Goal: Information Seeking & Learning: Learn about a topic

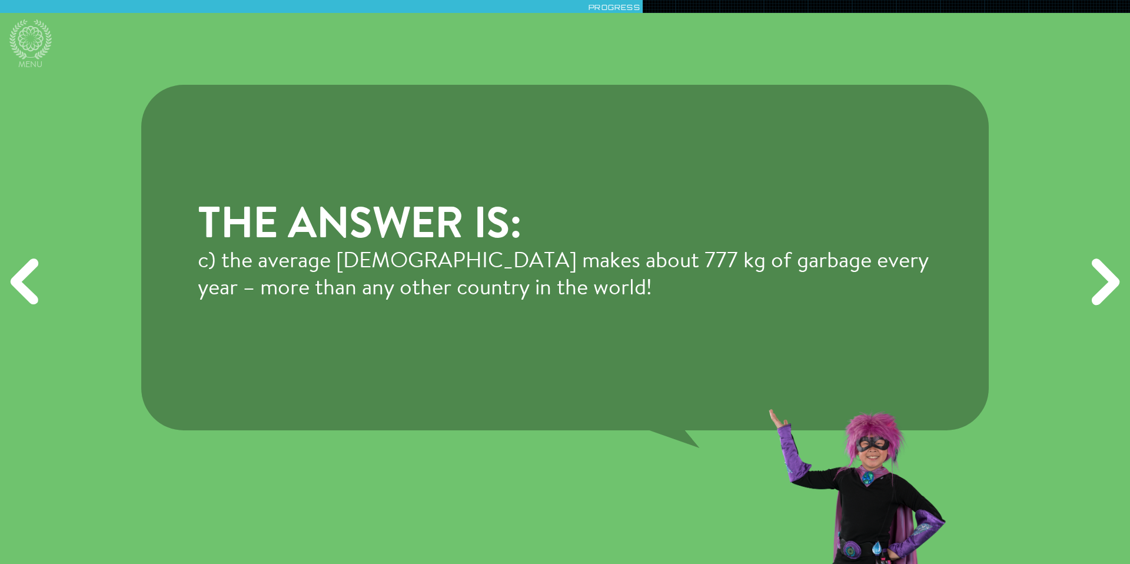
click at [175, 45] on div "The answer is: c) the average [DEMOGRAPHIC_DATA] makes about 777 kg of garbage …" at bounding box center [565, 282] width 1130 height 564
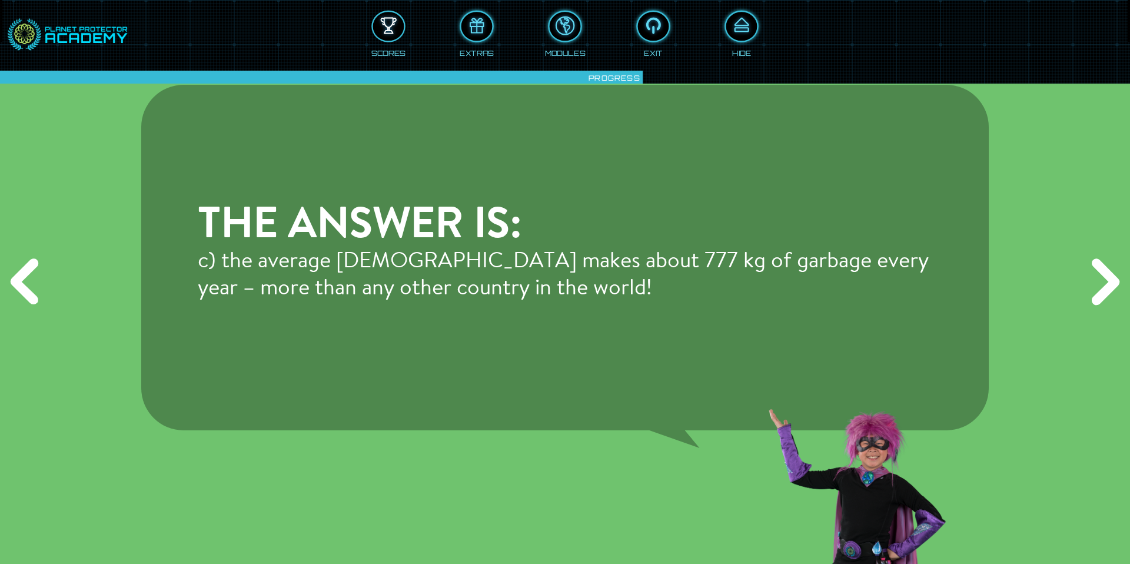
click at [377, 34] on div at bounding box center [388, 27] width 31 height 24
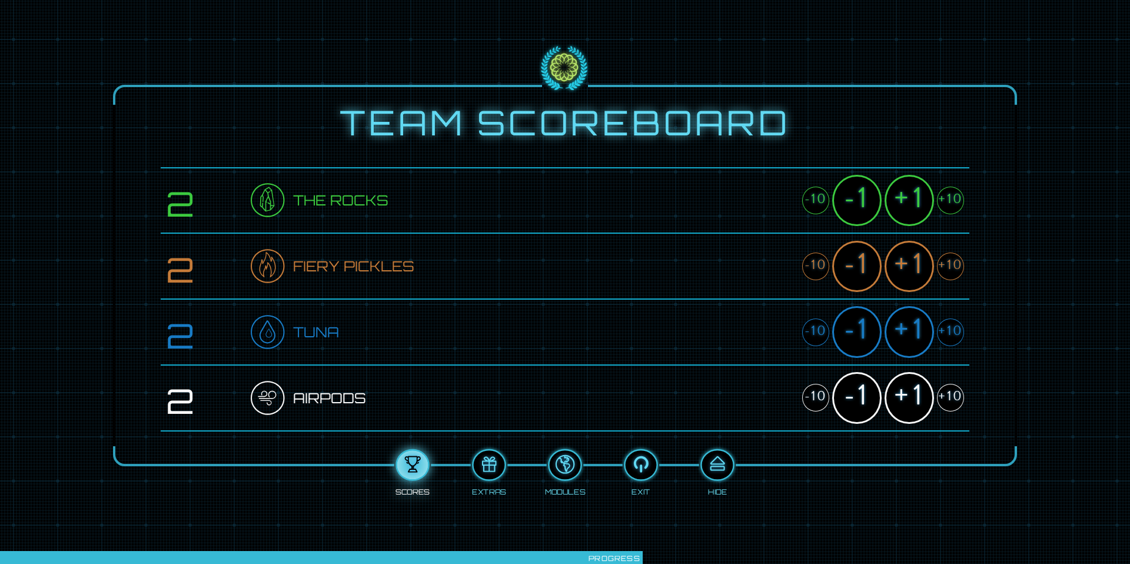
click at [919, 199] on div "+1" at bounding box center [908, 200] width 49 height 51
click at [915, 260] on div "+1" at bounding box center [908, 266] width 49 height 51
click at [914, 336] on div "+1" at bounding box center [908, 331] width 49 height 51
click at [728, 477] on button at bounding box center [717, 465] width 34 height 32
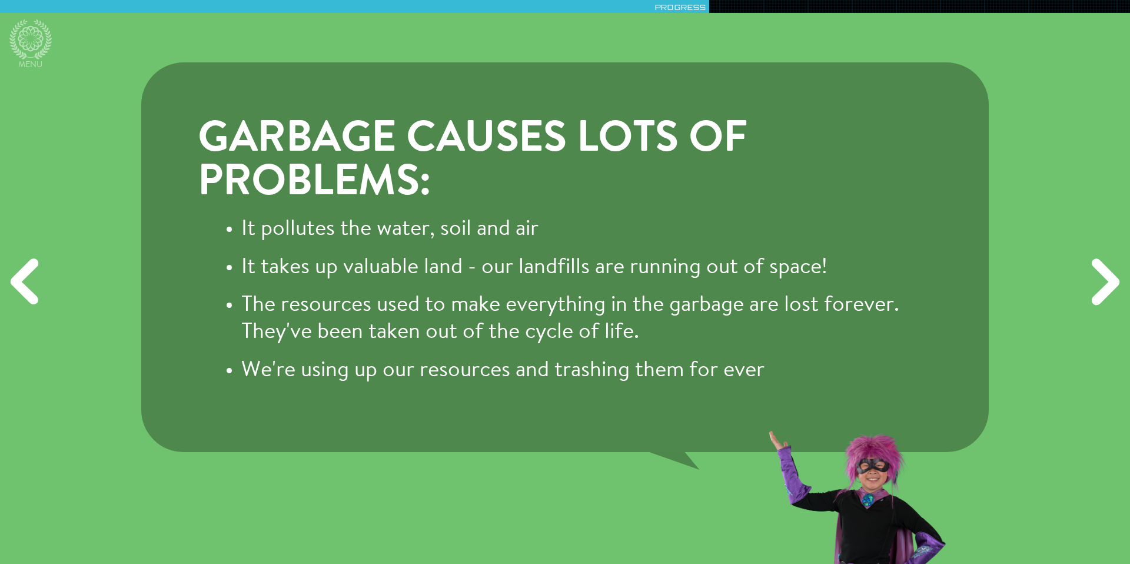
click at [93, 36] on div "Garbage causes lots of problems: It pollutes the water, soil and air It takes u…" at bounding box center [565, 282] width 1130 height 564
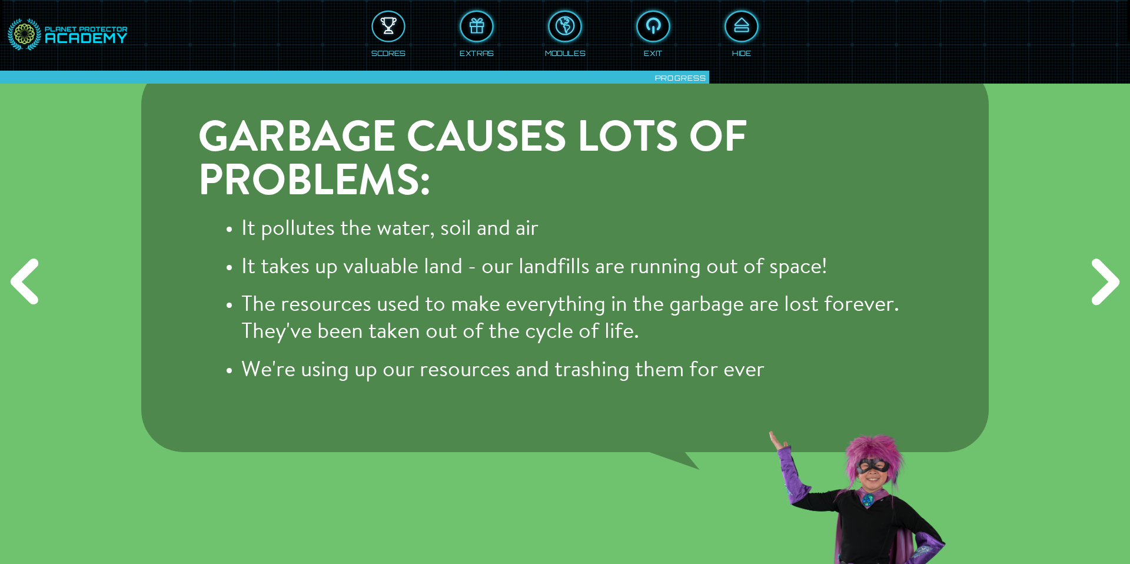
click at [385, 26] on div at bounding box center [388, 27] width 31 height 24
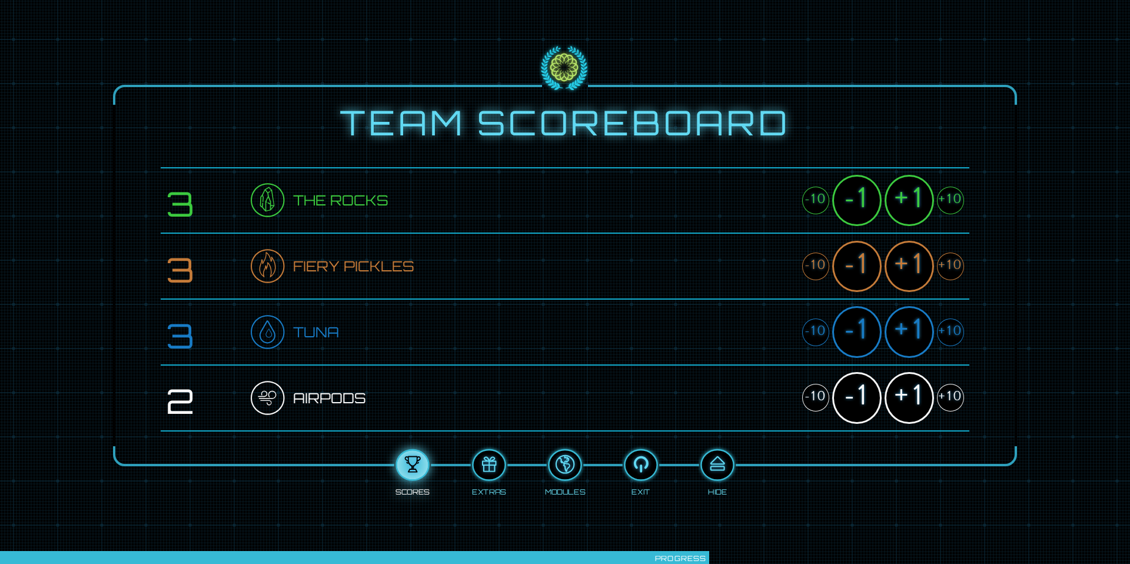
click at [912, 212] on div "+1" at bounding box center [908, 200] width 49 height 51
click at [912, 269] on div "+1" at bounding box center [908, 266] width 49 height 51
click at [908, 328] on div "+1" at bounding box center [908, 331] width 49 height 51
click at [909, 397] on div "+1" at bounding box center [908, 397] width 49 height 51
click at [725, 463] on div at bounding box center [716, 465] width 31 height 24
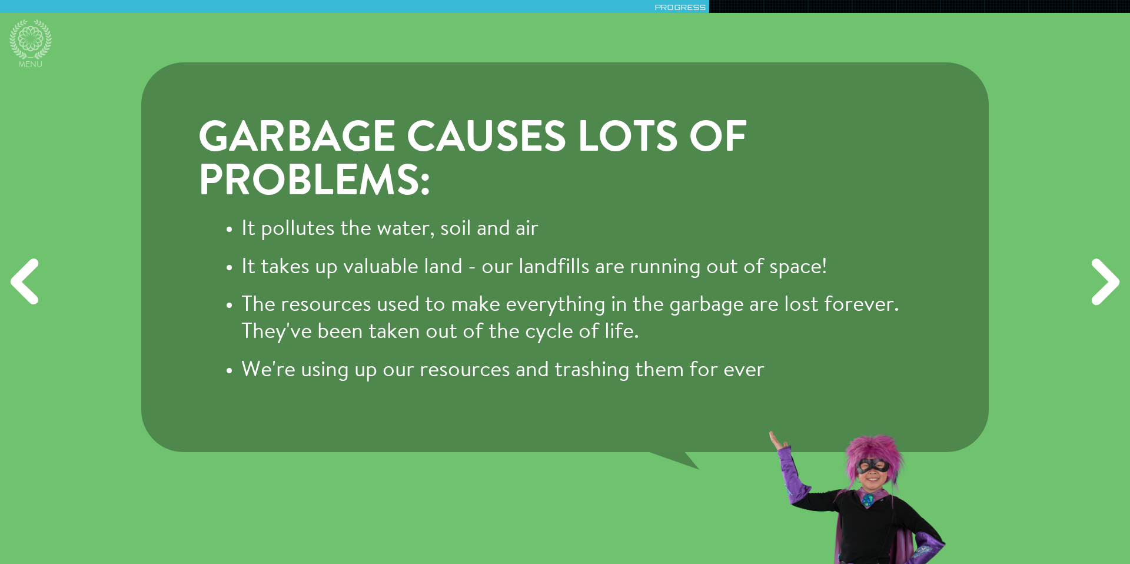
click at [1107, 300] on div "Next" at bounding box center [1103, 281] width 54 height 169
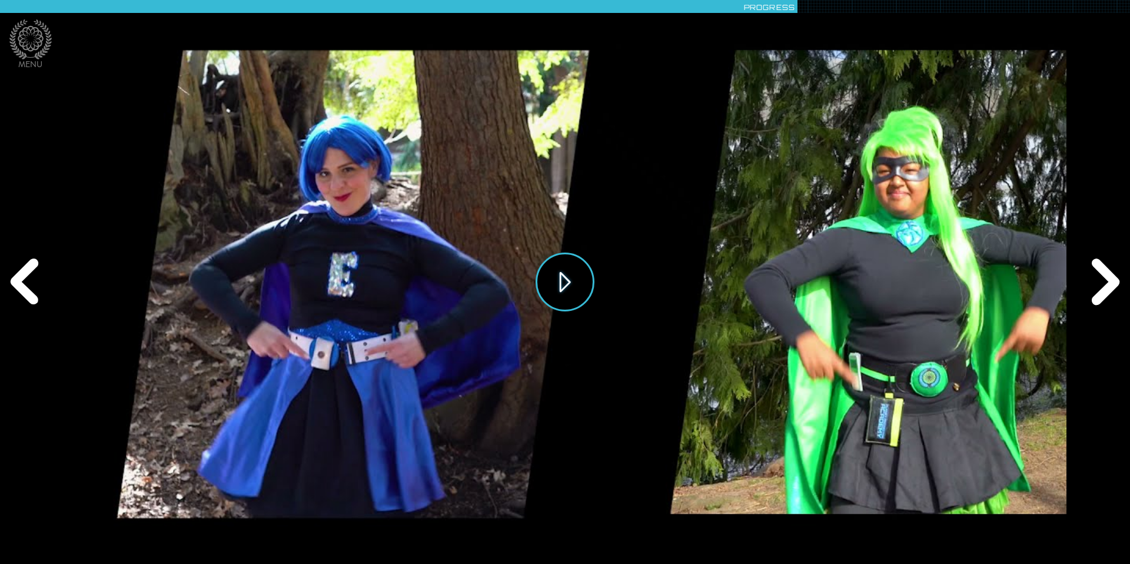
click at [578, 268] on button "Play" at bounding box center [565, 281] width 59 height 59
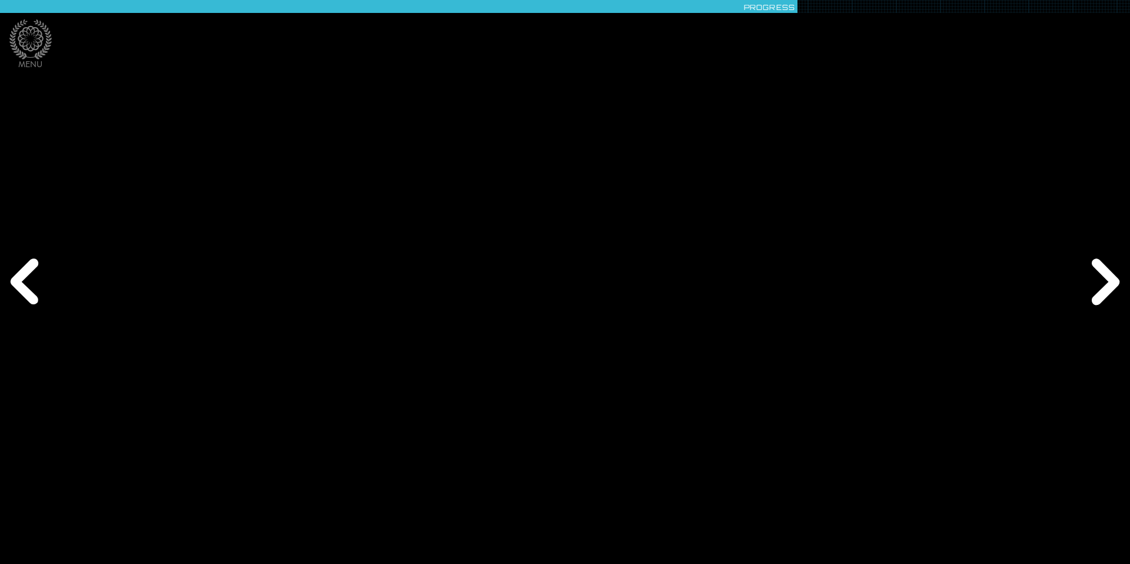
click at [1115, 281] on div "Next" at bounding box center [1103, 281] width 54 height 169
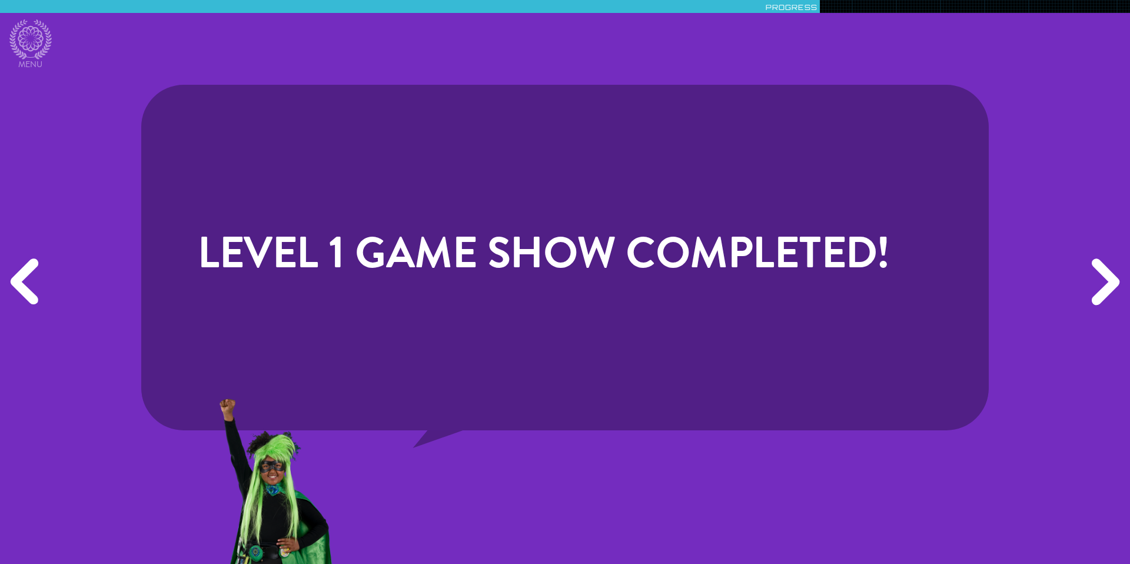
click at [1115, 281] on div "Next" at bounding box center [1103, 281] width 54 height 169
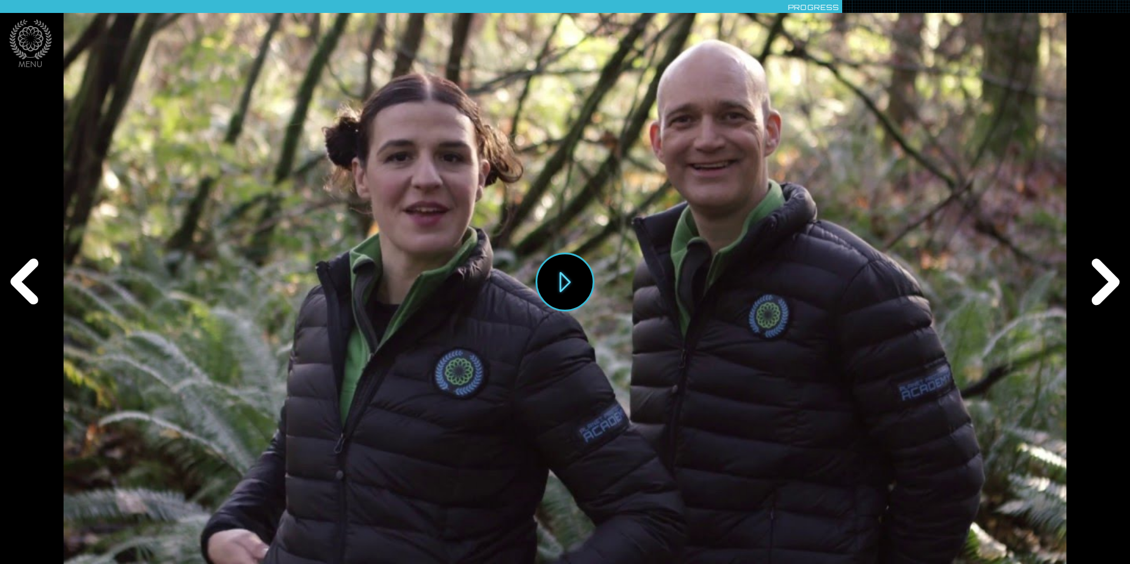
click at [614, 261] on div "Play" at bounding box center [565, 282] width 1002 height 564
click at [1120, 267] on div "Next" at bounding box center [1103, 281] width 54 height 169
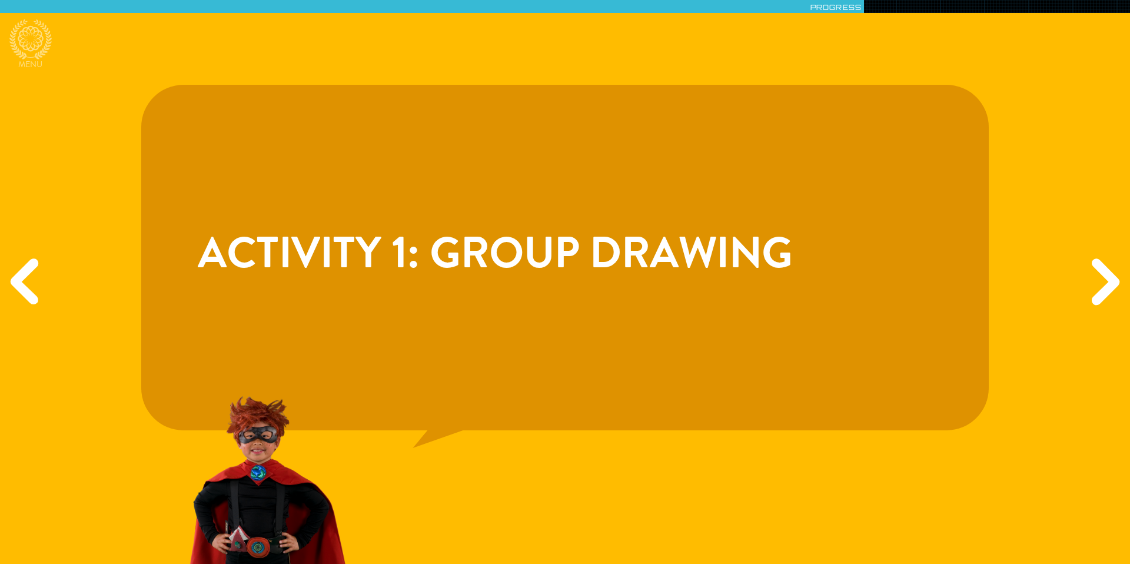
click at [1113, 287] on div "Next" at bounding box center [1103, 281] width 54 height 169
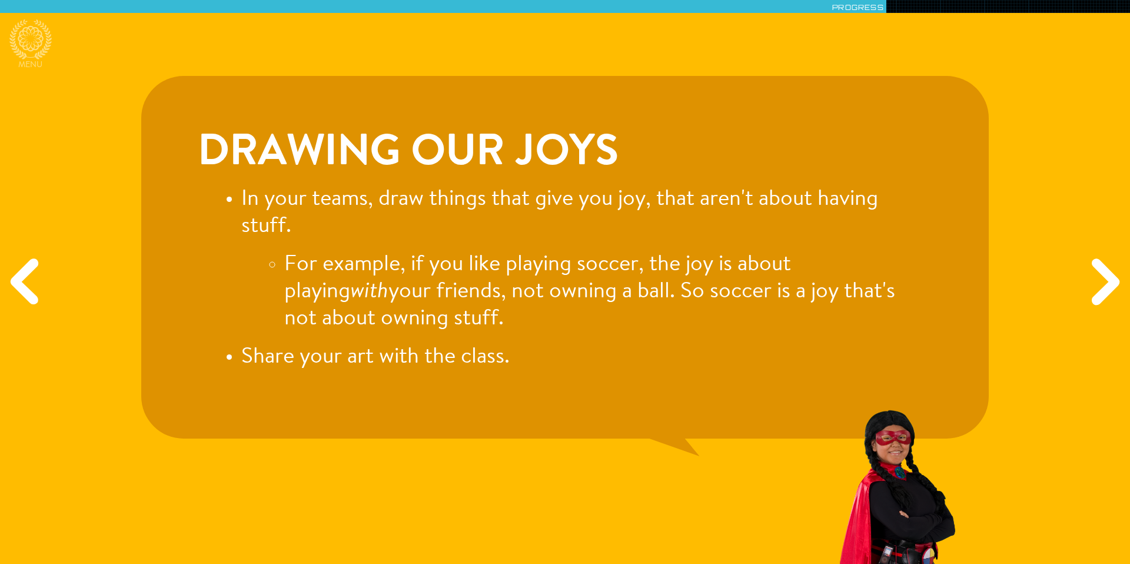
click at [328, 73] on div "Drawing our joys In your teams, draw things that give you joy, that aren't abou…" at bounding box center [565, 282] width 1130 height 564
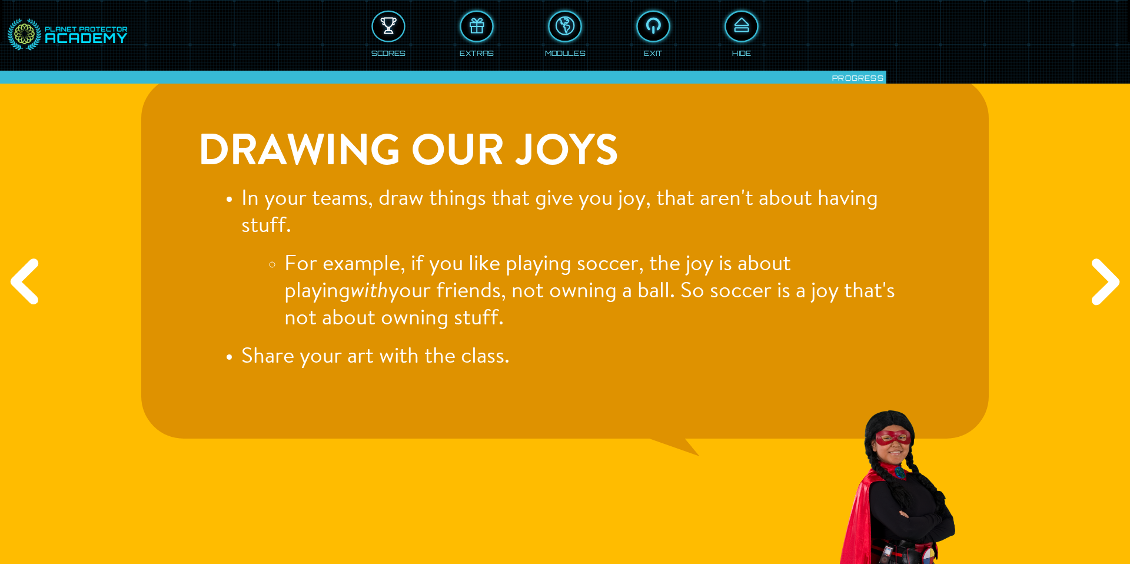
click at [382, 29] on div at bounding box center [388, 27] width 31 height 24
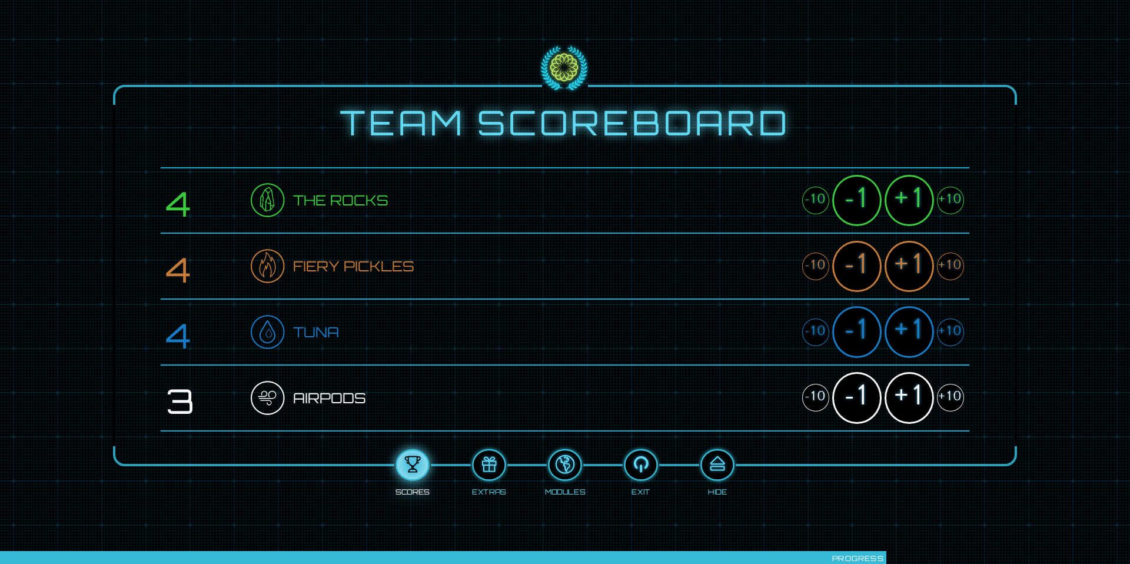
click at [904, 264] on div "+1" at bounding box center [908, 266] width 49 height 51
click at [902, 342] on div "+1" at bounding box center [908, 331] width 49 height 51
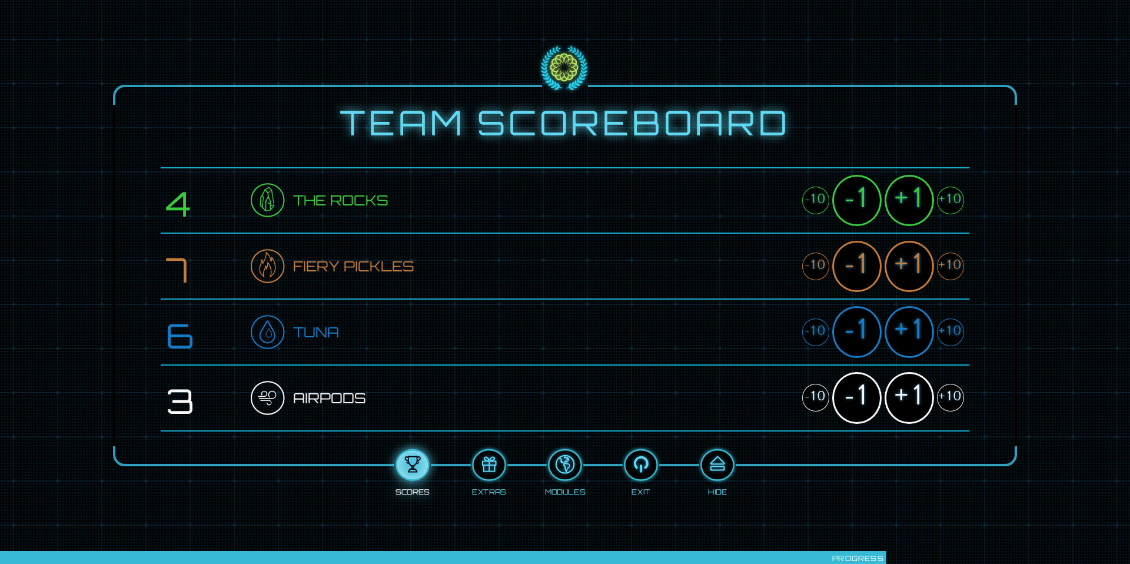
click at [902, 342] on div "+1" at bounding box center [908, 331] width 49 height 51
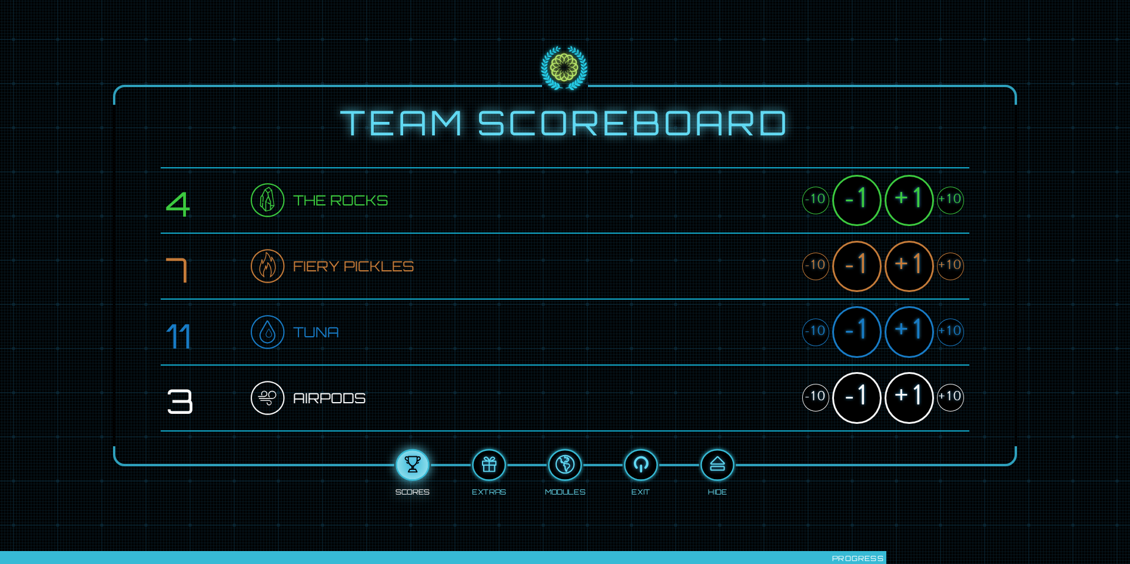
click at [873, 328] on div "-1" at bounding box center [856, 331] width 49 height 51
click at [923, 217] on div "+1" at bounding box center [908, 200] width 49 height 51
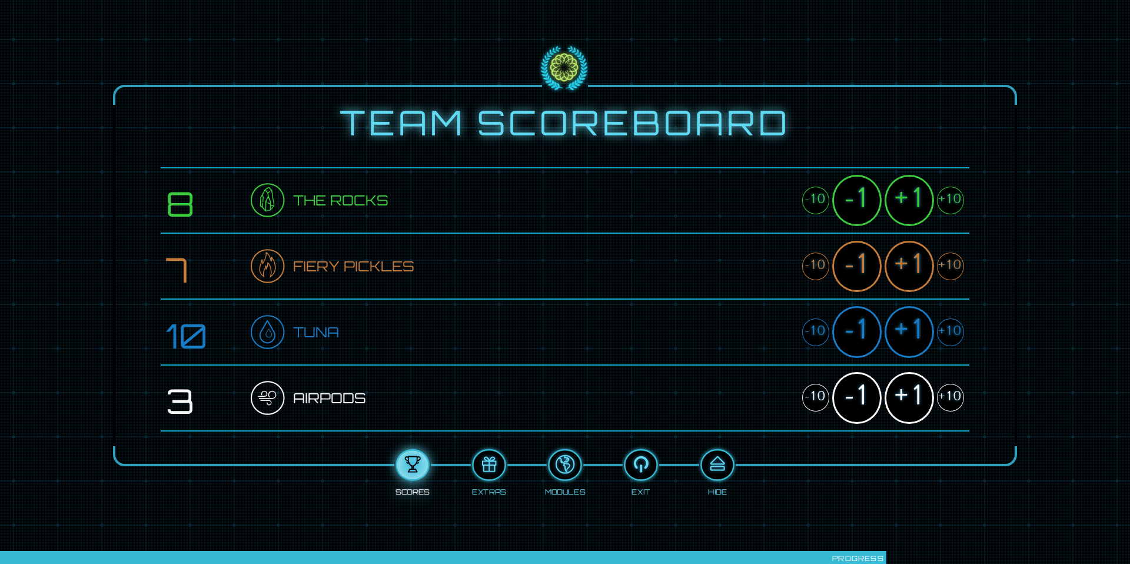
click at [923, 217] on div "+1" at bounding box center [908, 200] width 49 height 51
click at [897, 409] on div "+1" at bounding box center [908, 397] width 49 height 51
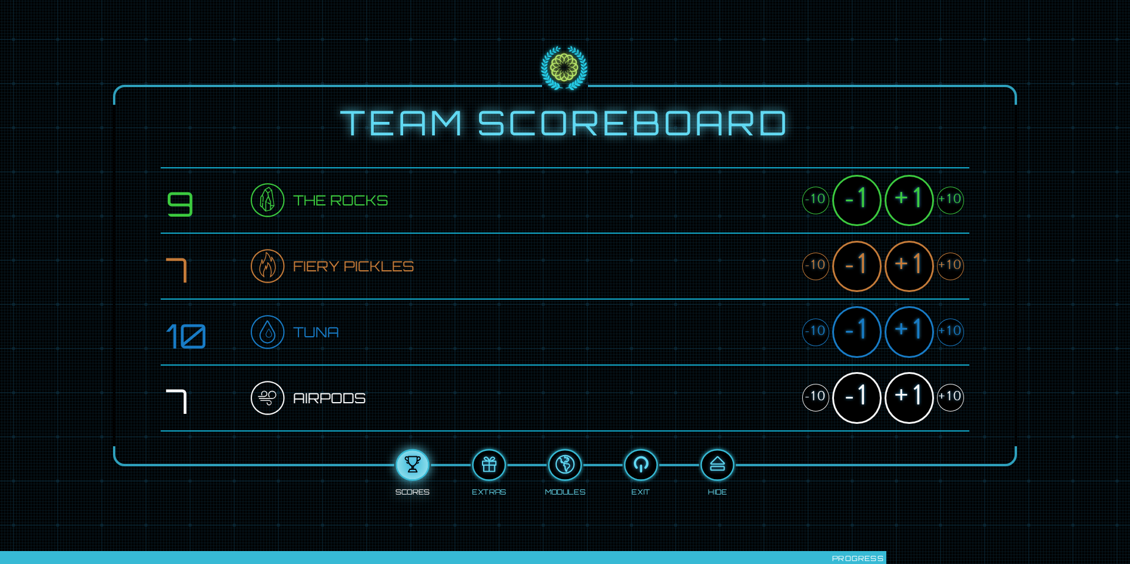
click at [897, 409] on div "+1" at bounding box center [908, 397] width 49 height 51
click at [716, 476] on div at bounding box center [716, 465] width 31 height 24
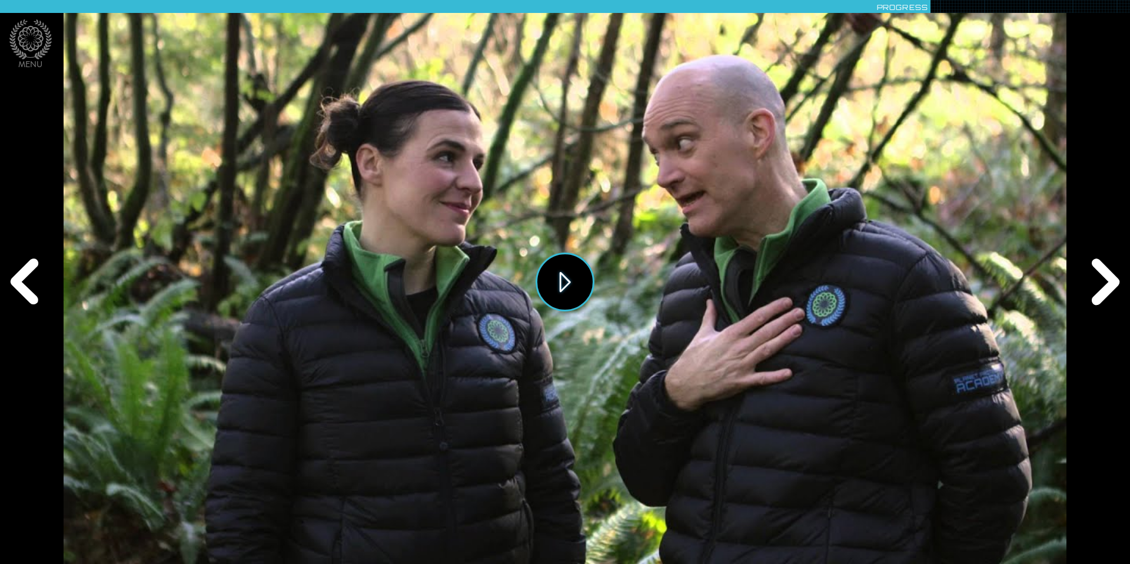
click at [566, 306] on button "Play" at bounding box center [565, 281] width 59 height 59
click at [1117, 294] on div "Next" at bounding box center [1103, 281] width 54 height 169
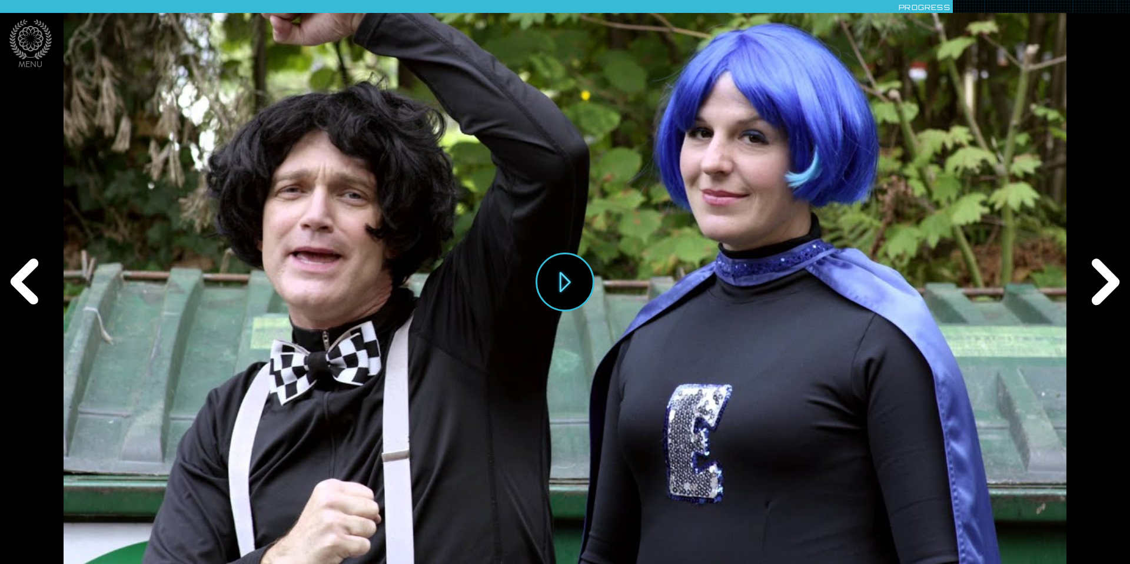
click at [693, 211] on div "Play" at bounding box center [565, 282] width 1002 height 564
click at [1105, 275] on div "Next" at bounding box center [1103, 281] width 54 height 169
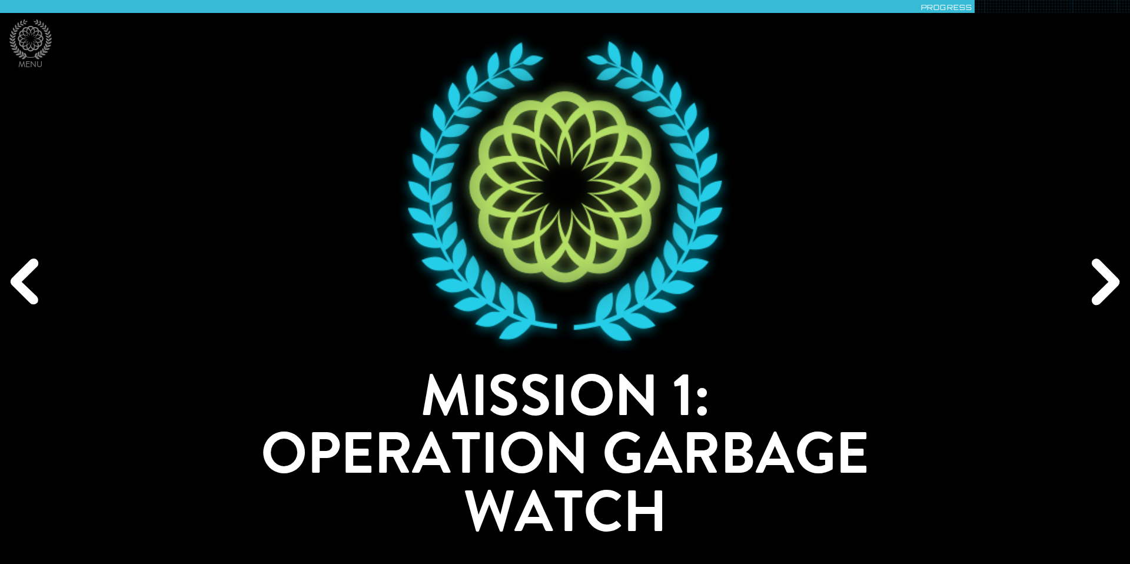
click at [1105, 278] on div "Next" at bounding box center [1103, 281] width 54 height 169
